Goal: Task Accomplishment & Management: Complete application form

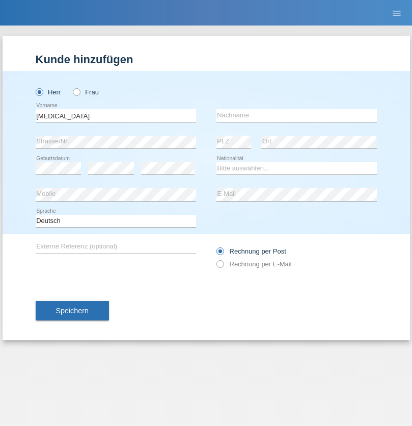
type input "[MEDICAL_DATA]"
click at [297, 115] on input "text" at bounding box center [297, 115] width 161 height 13
type input "Maicariu"
select select "OM"
select select "C"
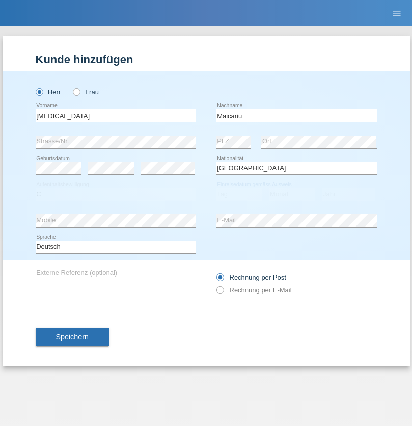
select select "11"
select select "2021"
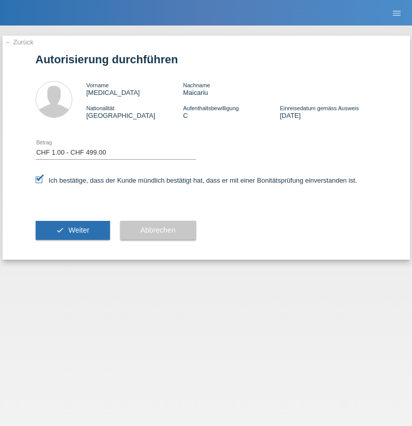
select select "1"
click at [72, 230] on span "Weiter" at bounding box center [78, 230] width 21 height 8
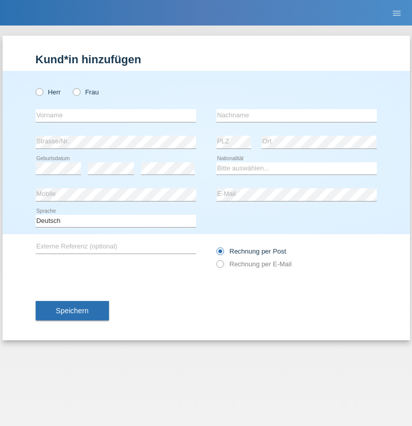
radio input "true"
click at [116, 115] on input "text" at bounding box center [116, 115] width 161 height 13
type input "Manon"
click at [297, 115] on input "text" at bounding box center [297, 115] width 161 height 13
type input "Stepanovic"
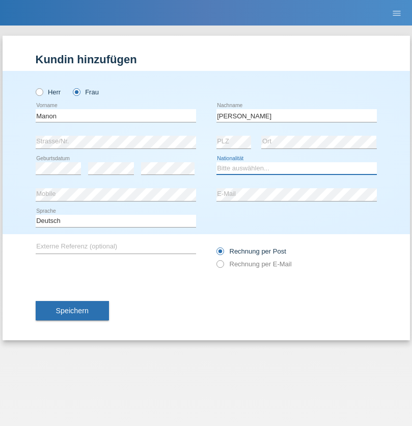
select select "CH"
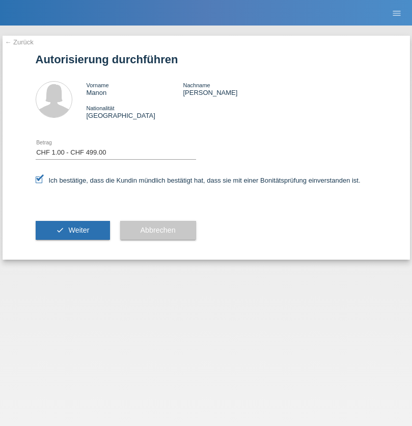
select select "1"
click at [72, 230] on span "Weiter" at bounding box center [78, 230] width 21 height 8
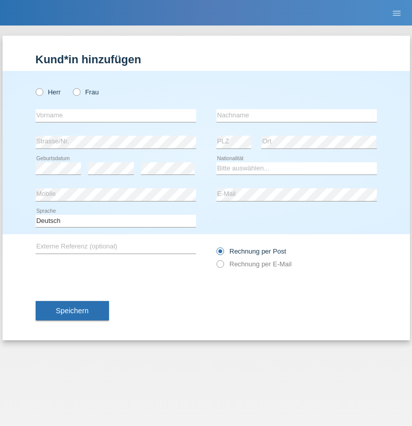
radio input "true"
click at [116, 115] on input "text" at bounding box center [116, 115] width 161 height 13
type input "[PERSON_NAME]"
click at [297, 115] on input "text" at bounding box center [297, 115] width 161 height 13
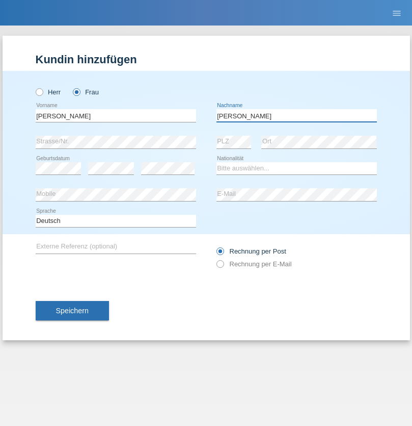
type input "[PERSON_NAME]"
select select "IT"
select select "C"
select select "01"
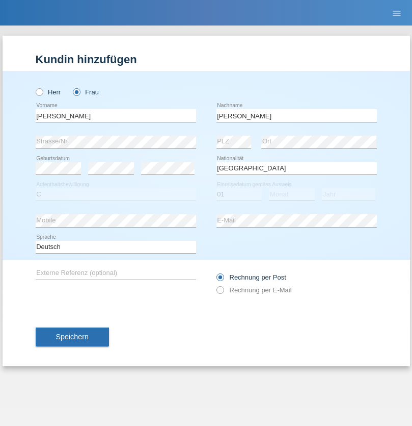
select select "03"
select select "2021"
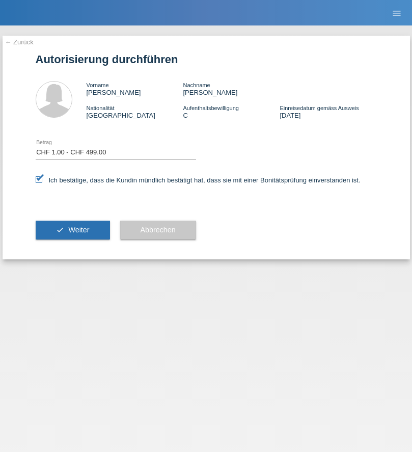
select select "1"
click at [72, 230] on span "Weiter" at bounding box center [78, 230] width 21 height 8
